Goal: Task Accomplishment & Management: Use online tool/utility

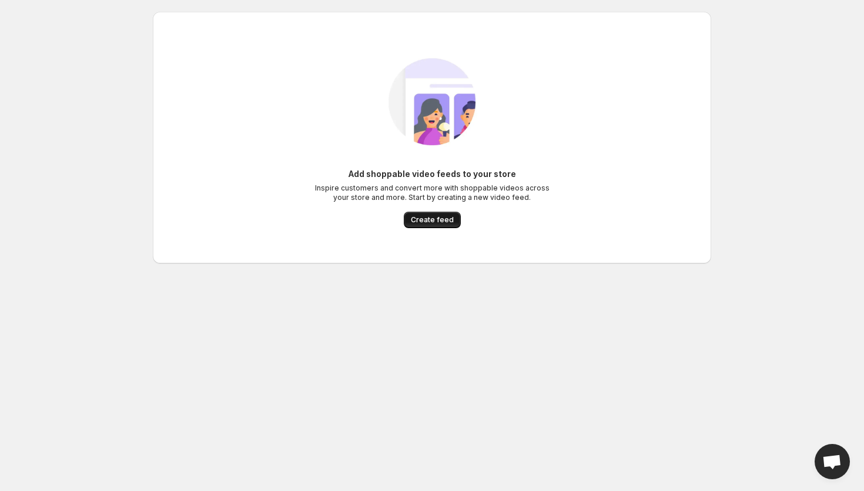
click at [423, 217] on span "Create feed" at bounding box center [432, 219] width 43 height 9
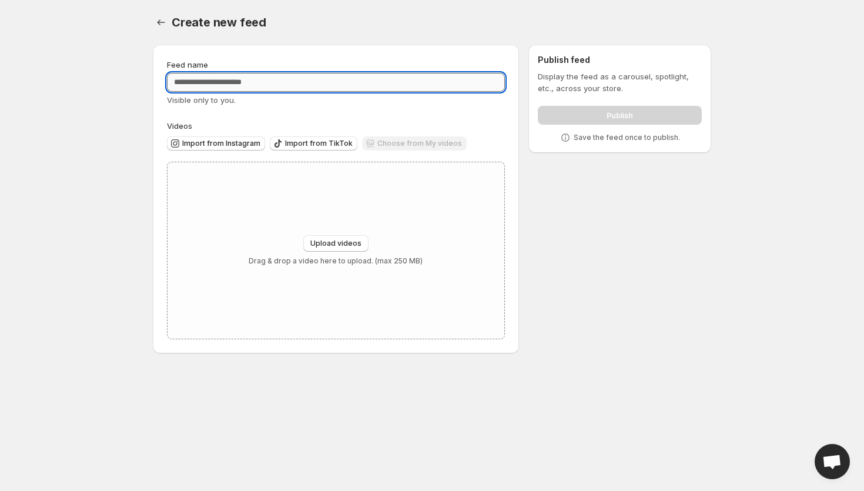
click at [243, 86] on input "Feed name" at bounding box center [336, 82] width 338 height 19
click at [166, 20] on icon "Settings" at bounding box center [161, 22] width 12 height 12
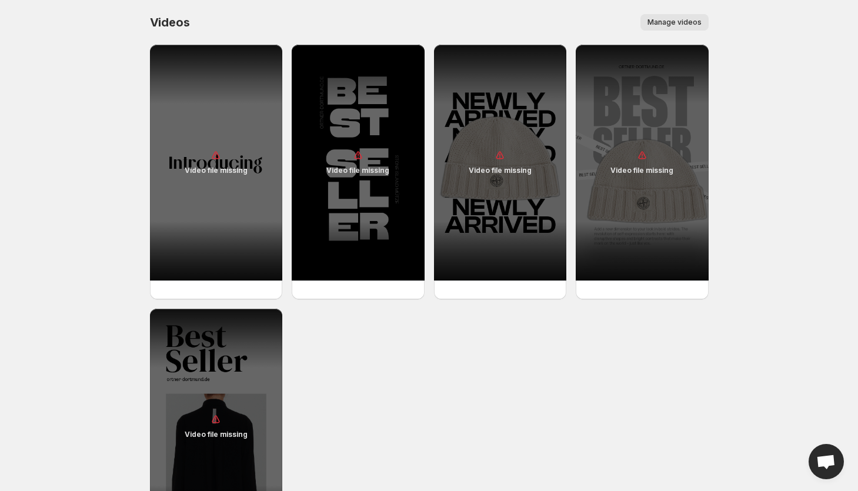
click at [664, 16] on button "Manage videos" at bounding box center [674, 22] width 68 height 16
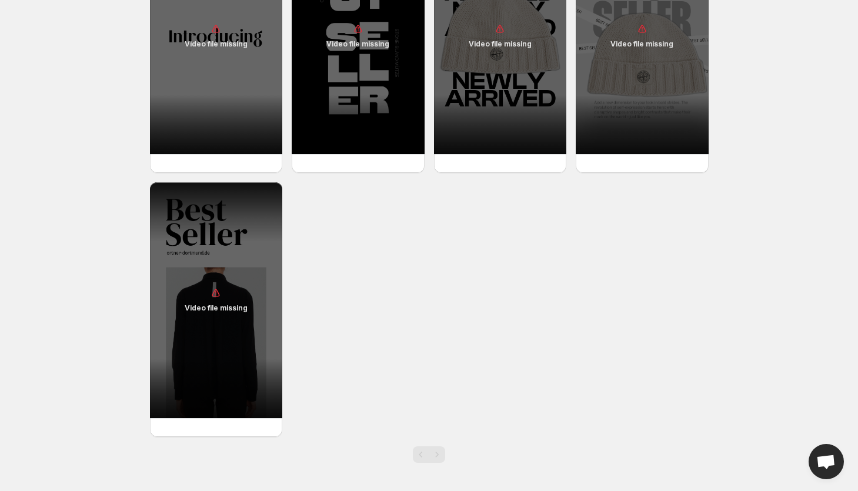
scroll to position [93, 0]
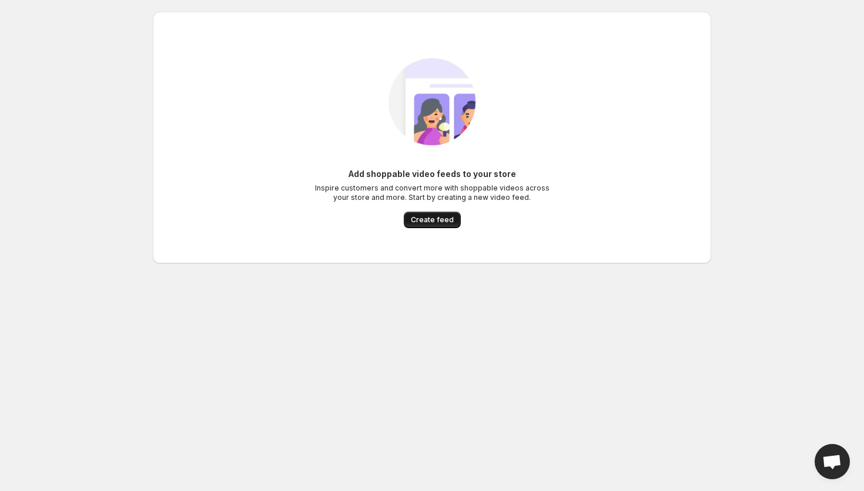
click at [437, 219] on span "Create feed" at bounding box center [432, 219] width 43 height 9
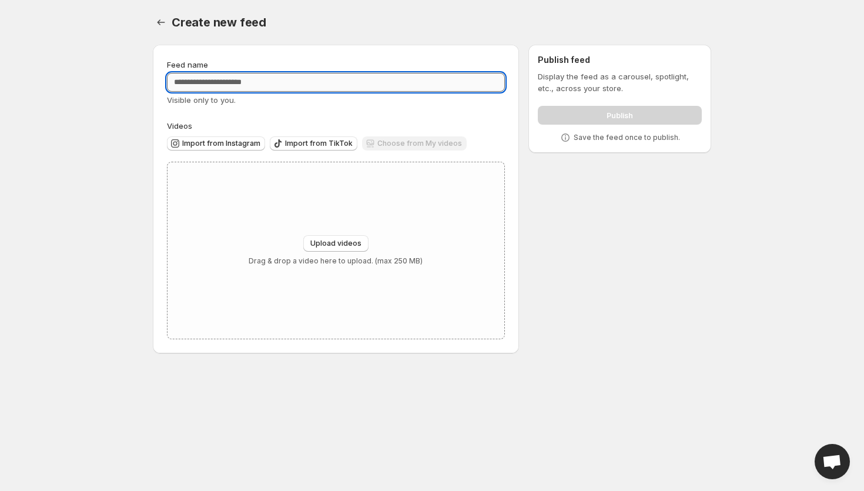
click at [352, 81] on input "Feed name" at bounding box center [336, 82] width 338 height 19
type input "****"
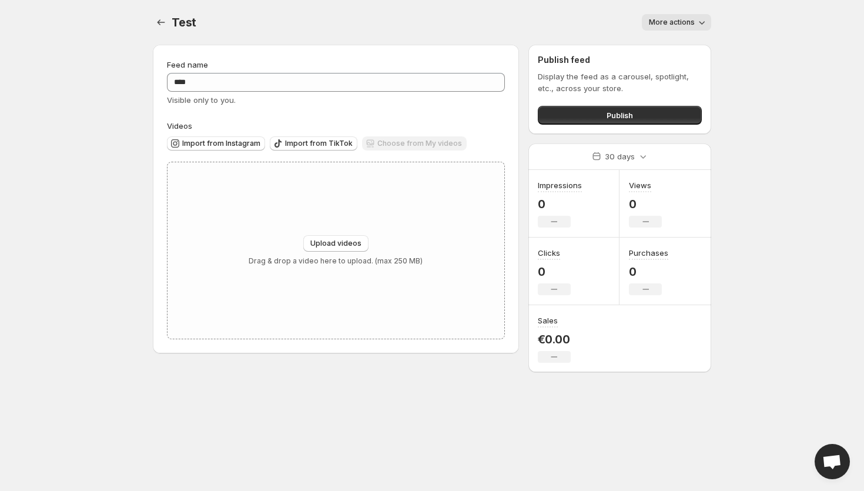
click at [672, 19] on span "More actions" at bounding box center [672, 22] width 46 height 9
click at [153, 25] on button "Settings" at bounding box center [161, 22] width 16 height 16
